Goal: Task Accomplishment & Management: Manage account settings

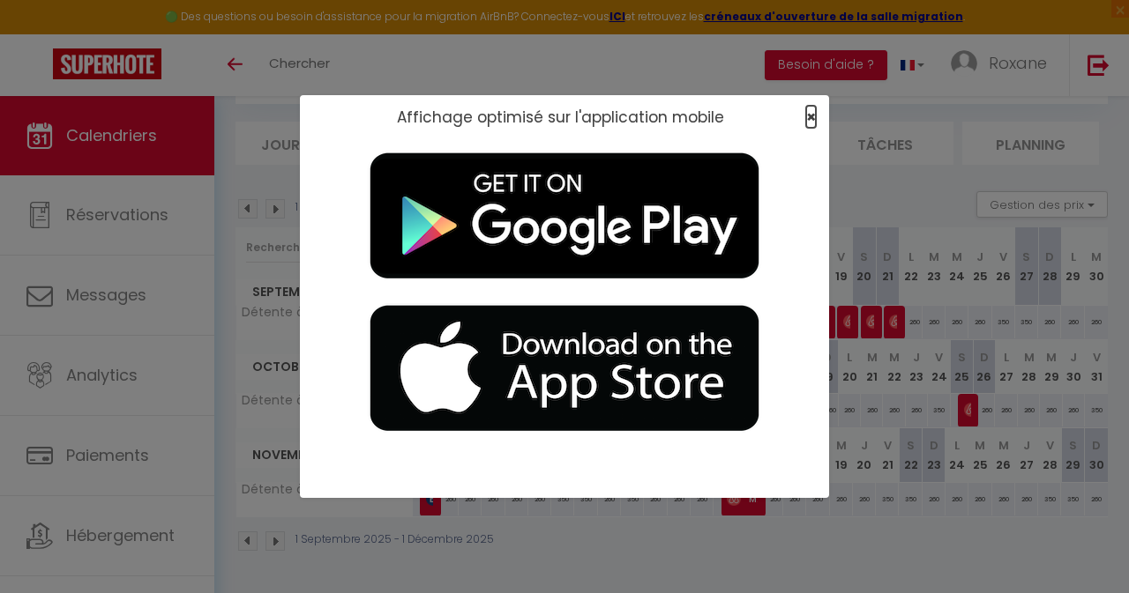
click at [810, 118] on span "×" at bounding box center [811, 117] width 10 height 22
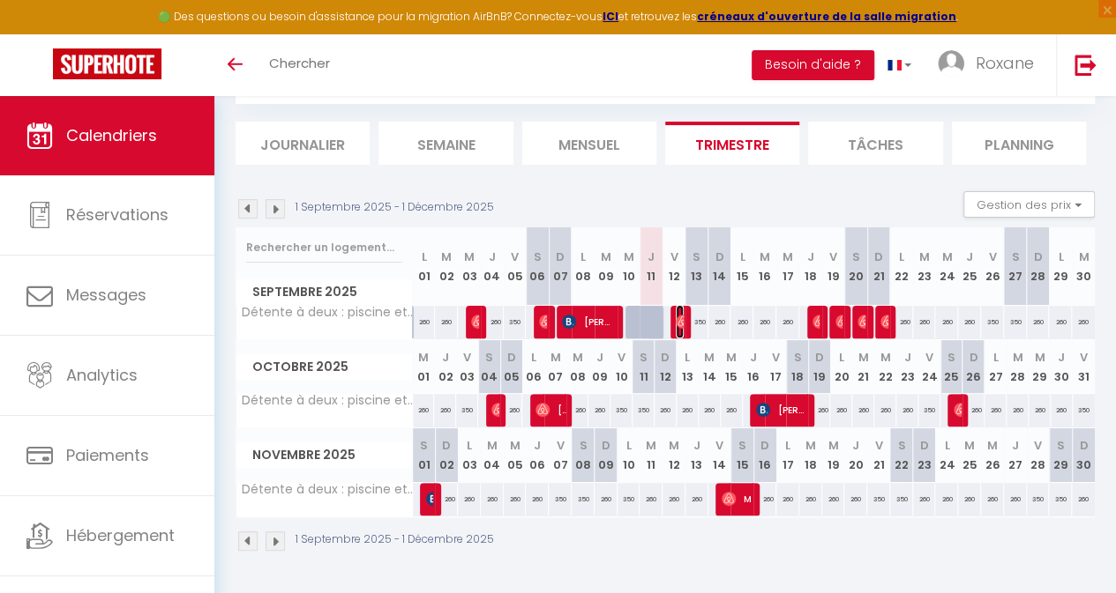
click at [675, 315] on img at bounding box center [682, 322] width 14 height 14
select select "OK"
select select "0"
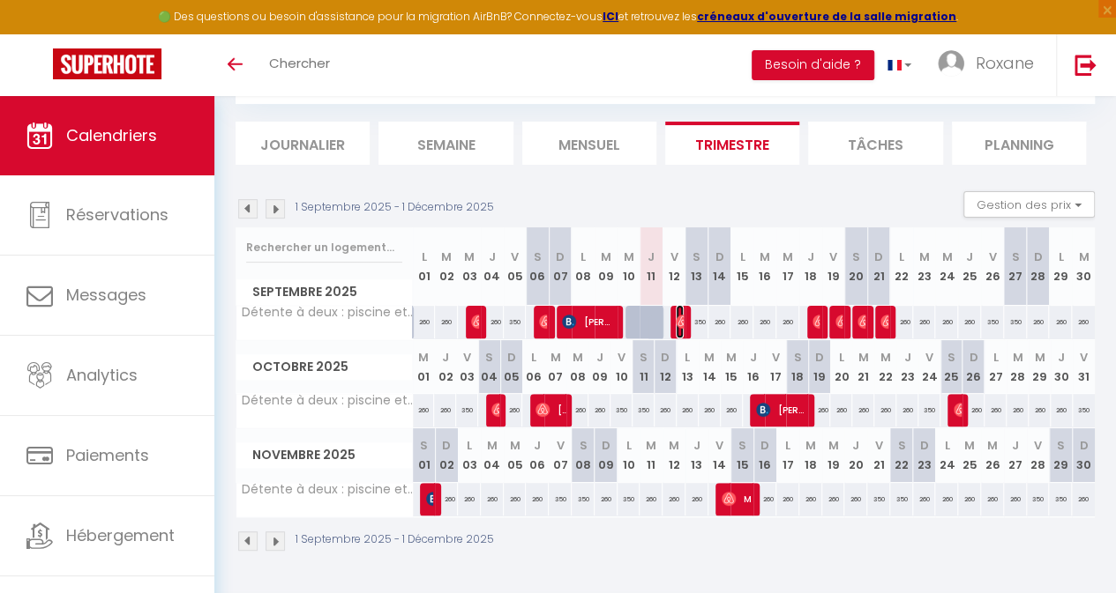
select select "1"
select select
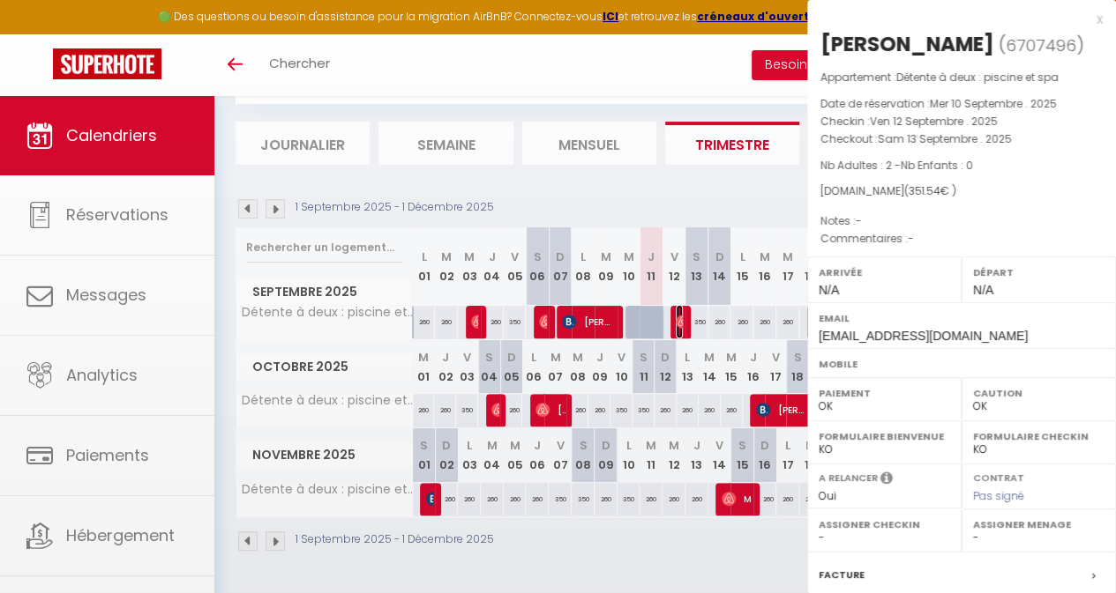
select select "43782"
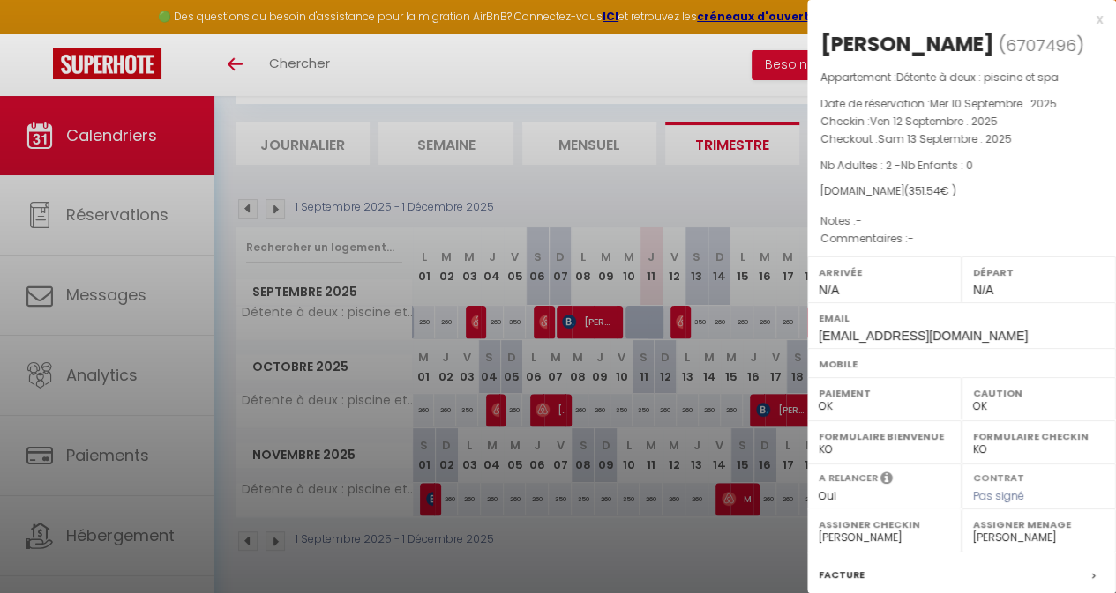
click at [1086, 20] on div "x" at bounding box center [954, 19] width 295 height 21
